Goal: Information Seeking & Learning: Learn about a topic

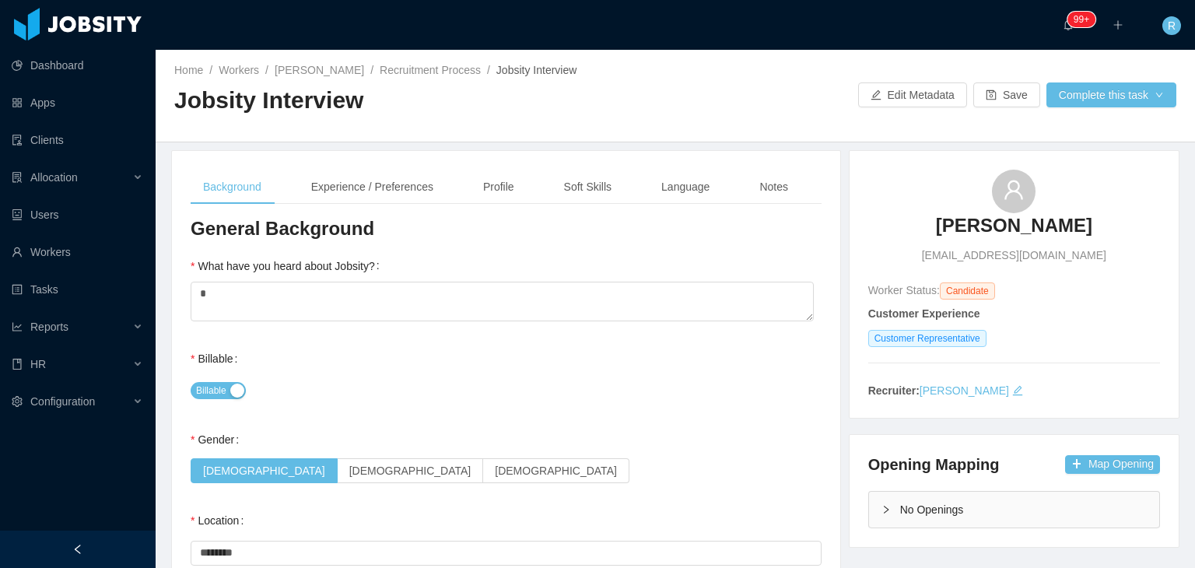
scroll to position [233, 0]
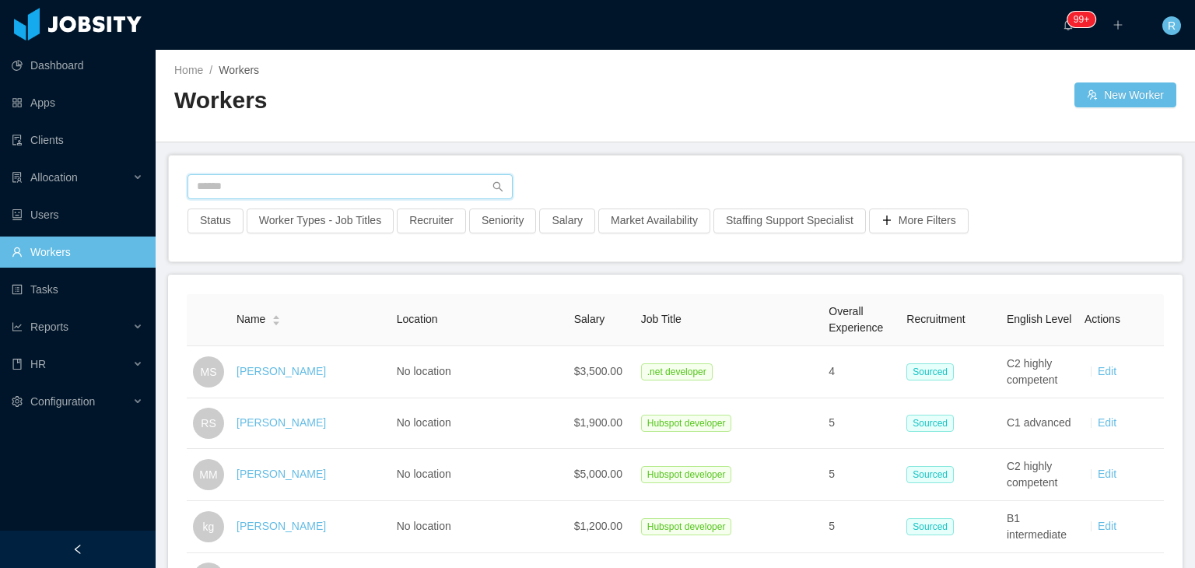
click at [382, 180] on input "text" at bounding box center [349, 186] width 325 height 25
paste input "**********"
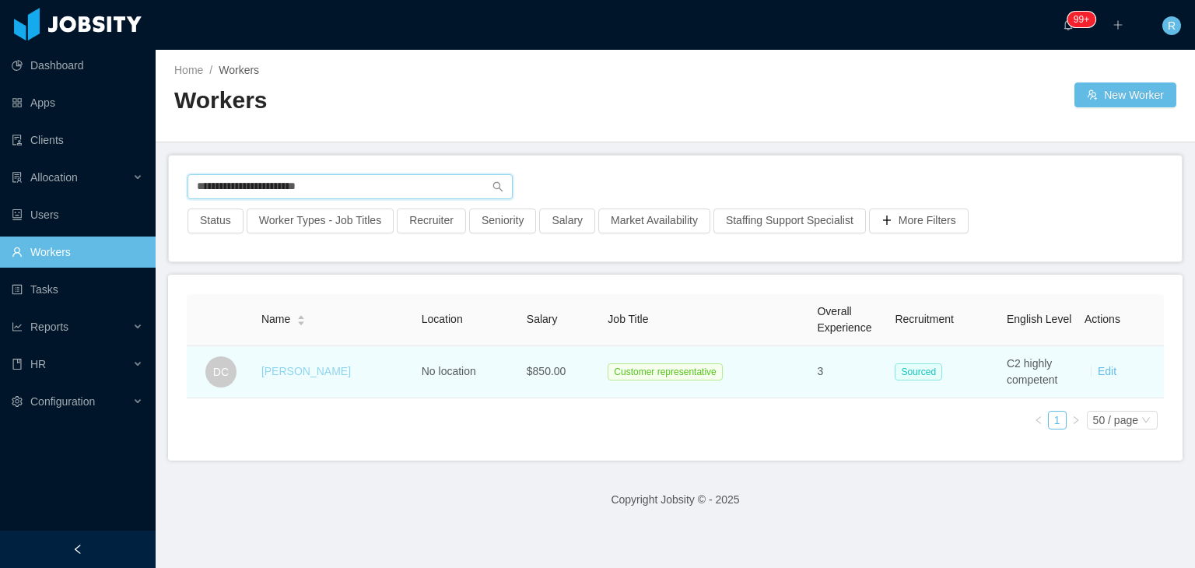
type input "**********"
click at [292, 368] on link "[PERSON_NAME]" at bounding box center [305, 371] width 89 height 12
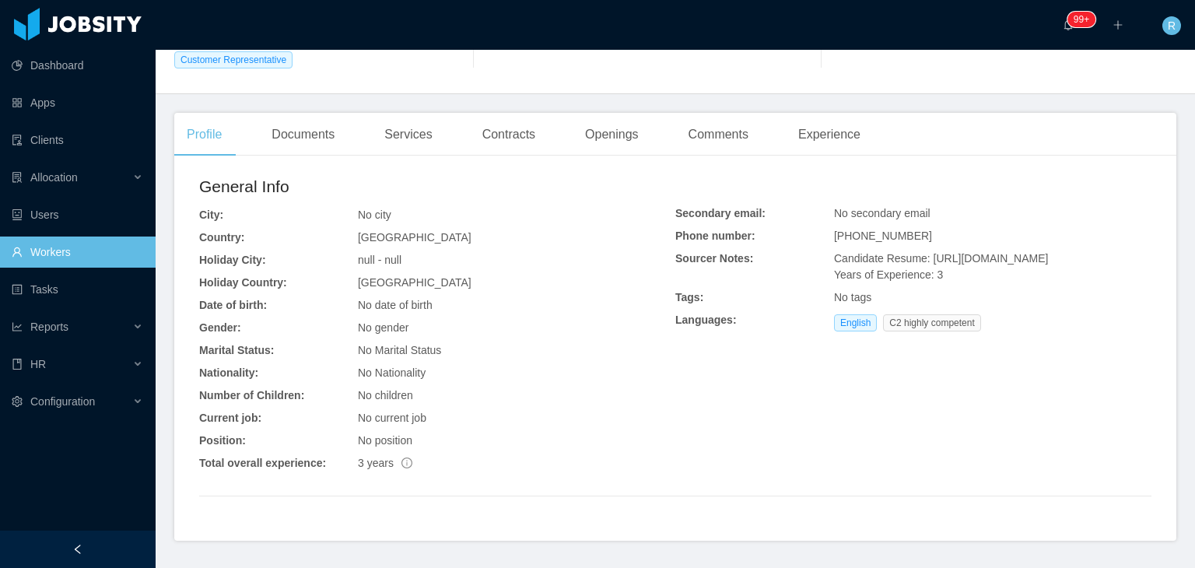
scroll to position [268, 0]
drag, startPoint x: 1003, startPoint y: 306, endPoint x: 994, endPoint y: 290, distance: 18.1
click at [675, 270] on div "Candidate Resume: [URL][DOMAIN_NAME] Years of Experience: 3" at bounding box center [516, 262] width 317 height 16
click at [955, 268] on span "Candidate Resume: [URL][DOMAIN_NAME] Years of Experience: 3" at bounding box center [941, 268] width 214 height 29
drag, startPoint x: 990, startPoint y: 296, endPoint x: 919, endPoint y: 256, distance: 81.5
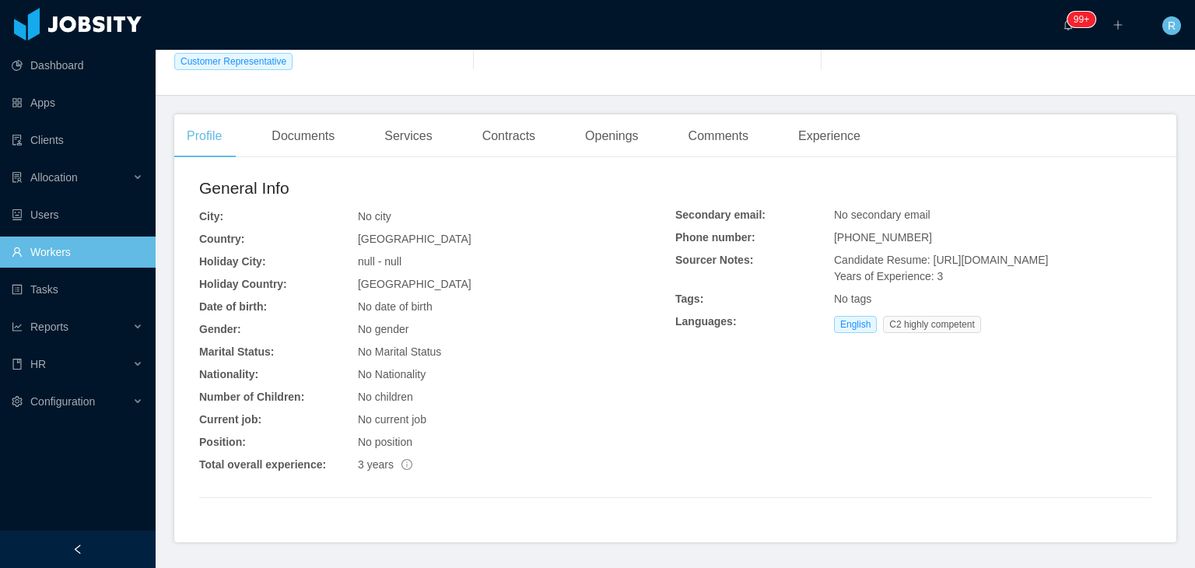
click at [675, 256] on div "Candidate Resume: [URL][DOMAIN_NAME] Years of Experience: 3" at bounding box center [516, 262] width 317 height 16
